Goal: Task Accomplishment & Management: Complete application form

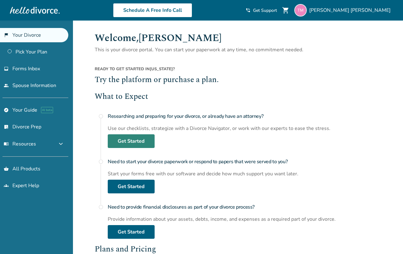
click at [128, 138] on link "Get Started" at bounding box center [131, 141] width 47 height 14
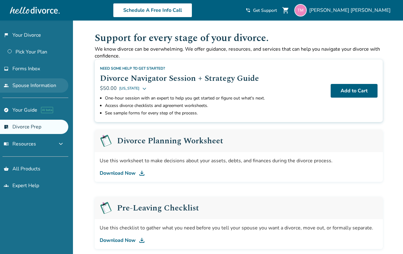
click at [50, 88] on link "people Spouse Information" at bounding box center [34, 85] width 68 height 14
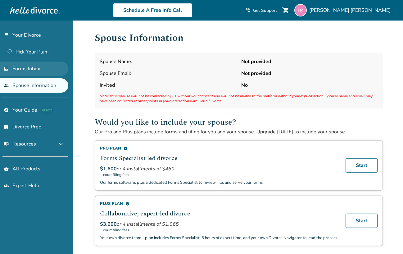
click at [26, 69] on span "Forms Inbox" at bounding box center [26, 68] width 28 height 7
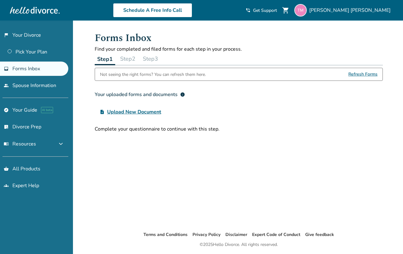
click at [369, 72] on span "Refresh Forms" at bounding box center [363, 74] width 29 height 12
click at [366, 73] on span "Refresh Forms" at bounding box center [363, 74] width 29 height 12
click at [39, 34] on link "flag_2 Your Divorce" at bounding box center [34, 35] width 68 height 14
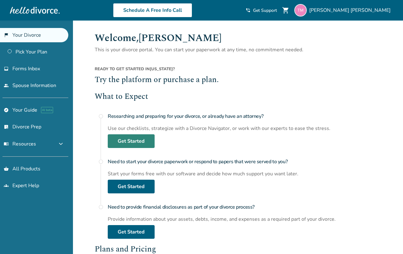
click at [123, 138] on link "Get Started" at bounding box center [131, 141] width 47 height 14
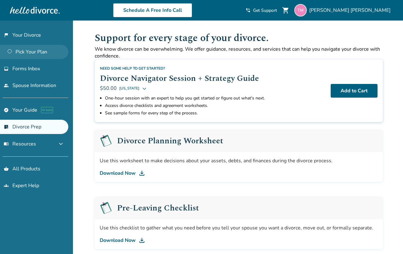
click at [40, 48] on link "Pick Your Plan" at bounding box center [34, 52] width 68 height 14
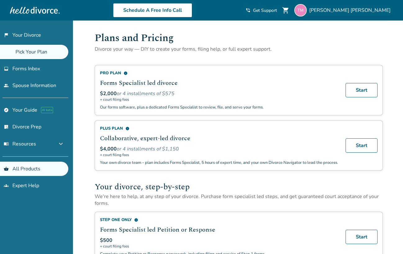
click at [307, 10] on img at bounding box center [301, 10] width 12 height 12
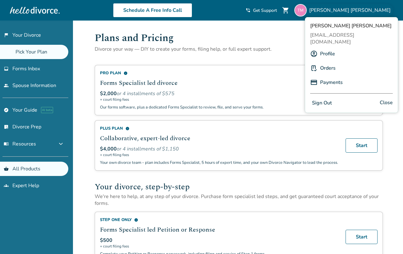
click at [328, 62] on link "Orders" at bounding box center [328, 68] width 16 height 12
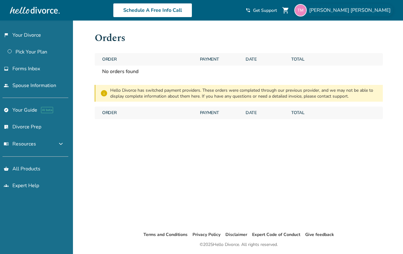
click at [360, 8] on div "Tiffany Miller" at bounding box center [344, 10] width 99 height 12
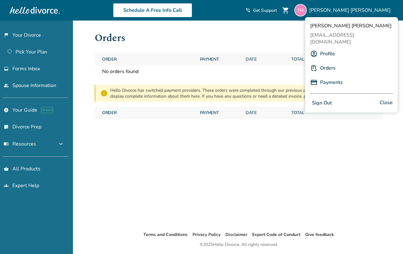
click at [328, 48] on link "Profile" at bounding box center [327, 54] width 15 height 12
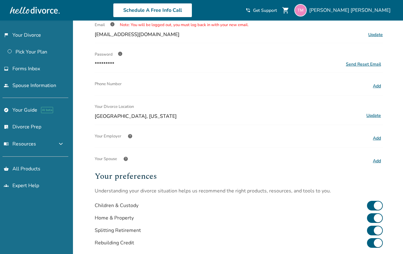
scroll to position [60, 0]
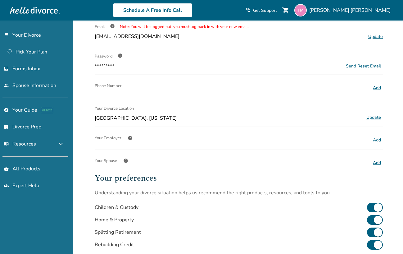
click at [375, 162] on button "Add" at bounding box center [377, 163] width 12 height 8
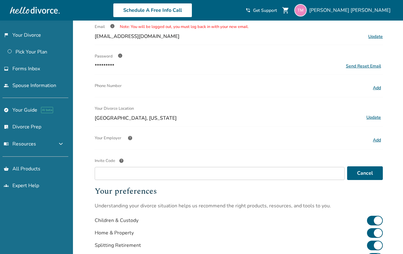
click at [121, 161] on span "help" at bounding box center [121, 160] width 5 height 5
click at [121, 167] on input "Invite Code help" at bounding box center [220, 173] width 250 height 13
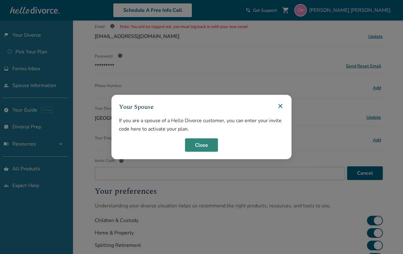
click at [205, 145] on button "Close" at bounding box center [201, 145] width 33 height 14
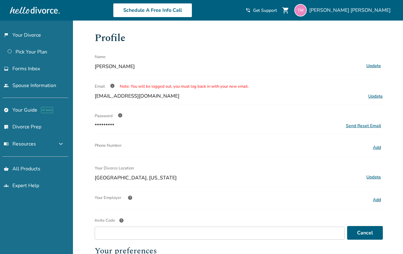
scroll to position [0, 0]
click at [31, 164] on link "shopping_basket All Products" at bounding box center [34, 169] width 68 height 14
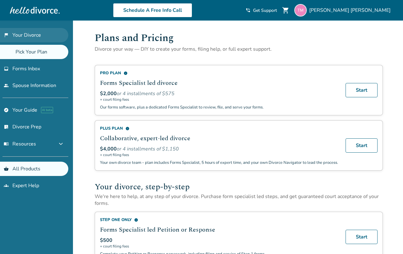
click at [19, 32] on link "flag_2 Your Divorce" at bounding box center [34, 35] width 68 height 14
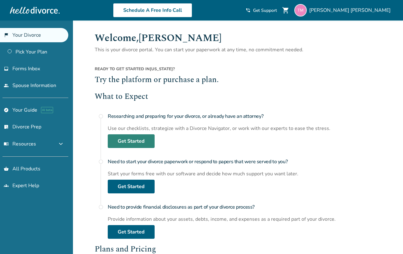
click at [140, 140] on link "Get Started" at bounding box center [131, 141] width 47 height 14
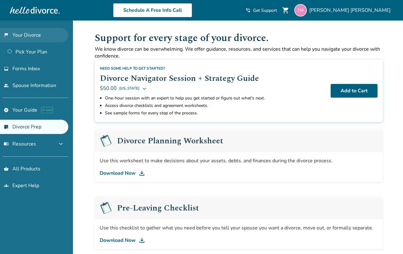
click at [36, 36] on link "flag_2 Your Divorce" at bounding box center [34, 35] width 68 height 14
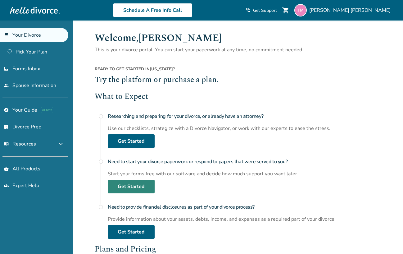
click at [132, 184] on link "Get Started" at bounding box center [131, 187] width 47 height 14
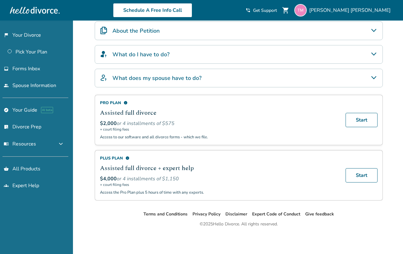
scroll to position [143, 0]
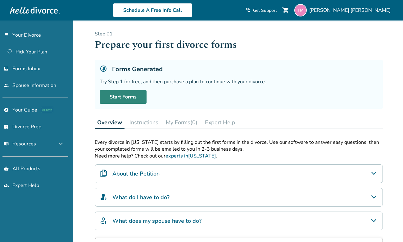
click at [125, 98] on link "Start Forms" at bounding box center [123, 97] width 47 height 14
